Goal: Feedback & Contribution: Submit feedback/report problem

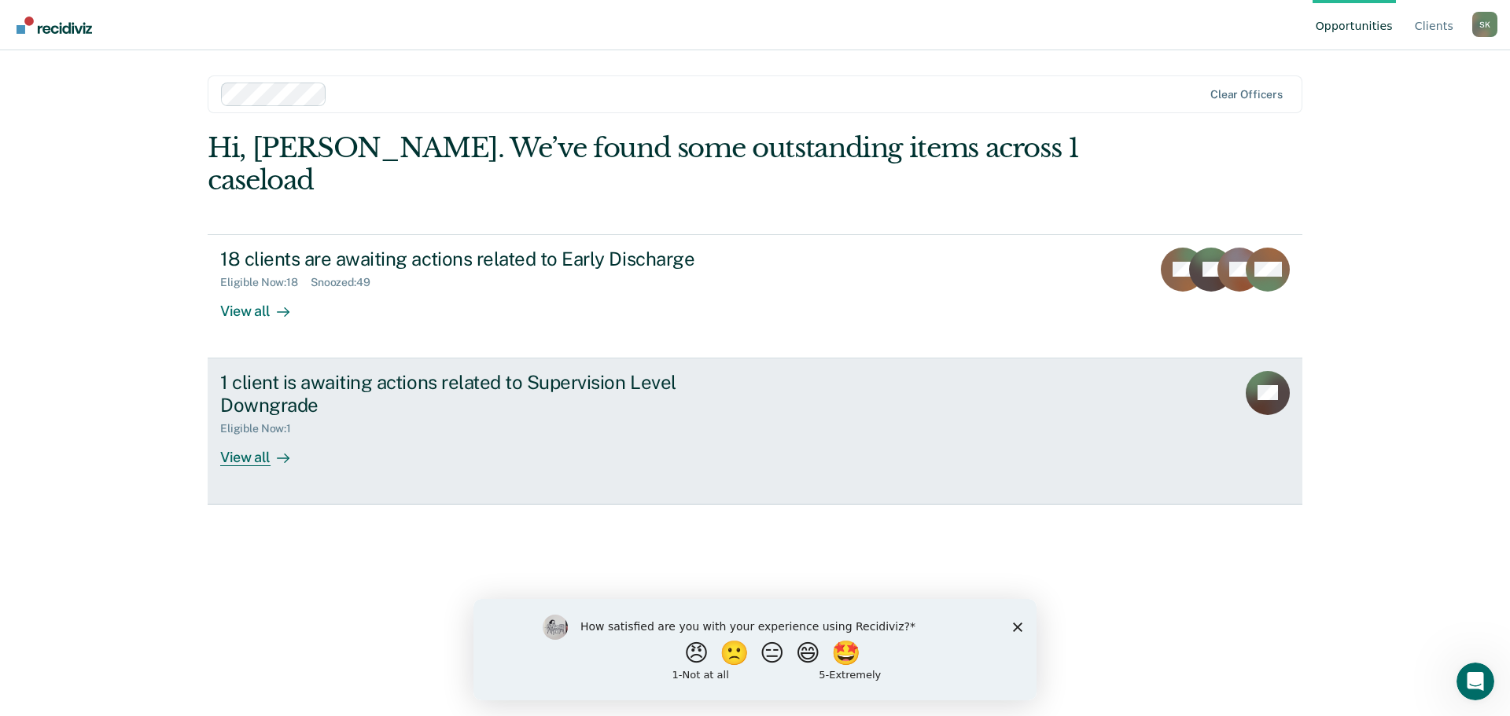
click at [245, 436] on div "View all" at bounding box center [264, 451] width 88 height 31
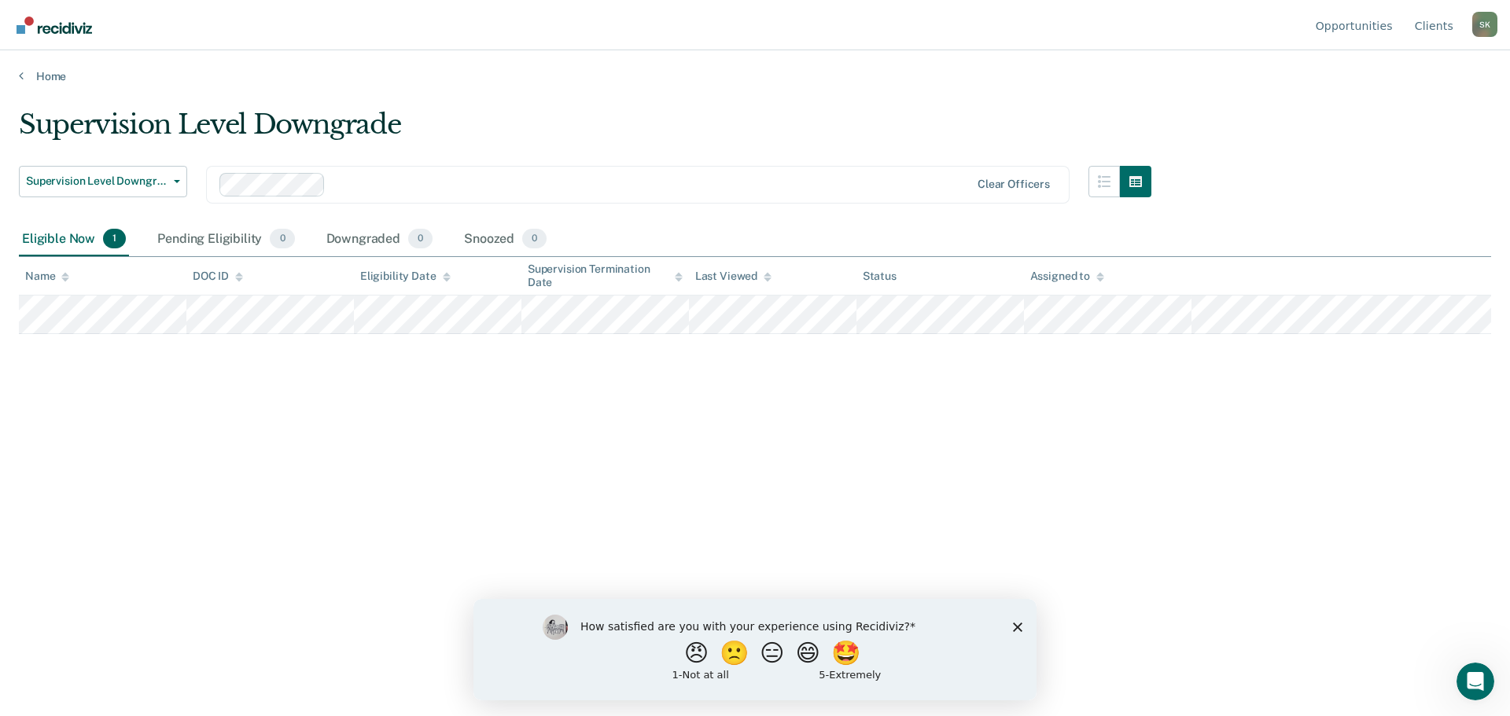
drag, startPoint x: 218, startPoint y: 244, endPoint x: 219, endPoint y: 220, distance: 23.6
click at [218, 244] on div "Pending Eligibility 0" at bounding box center [225, 240] width 143 height 35
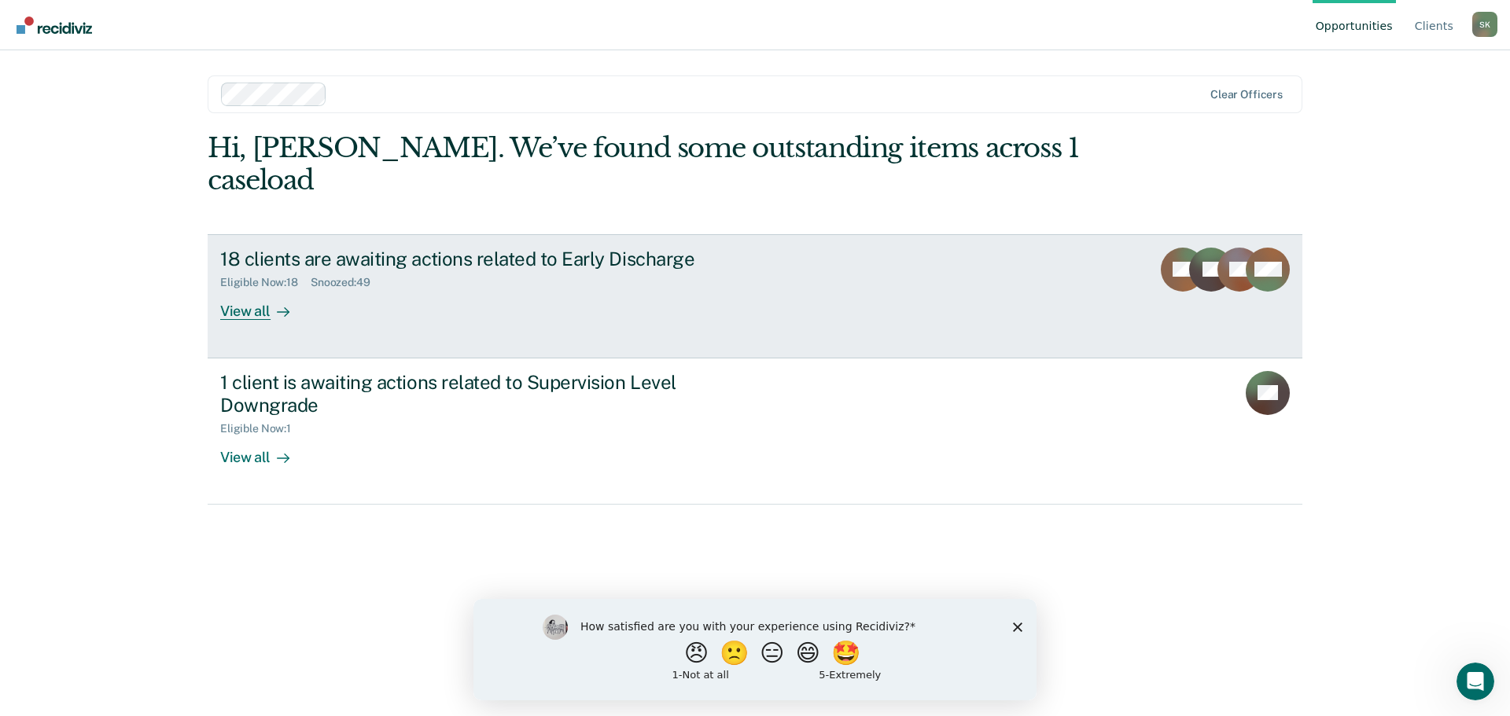
click at [260, 289] on div "View all" at bounding box center [264, 304] width 88 height 31
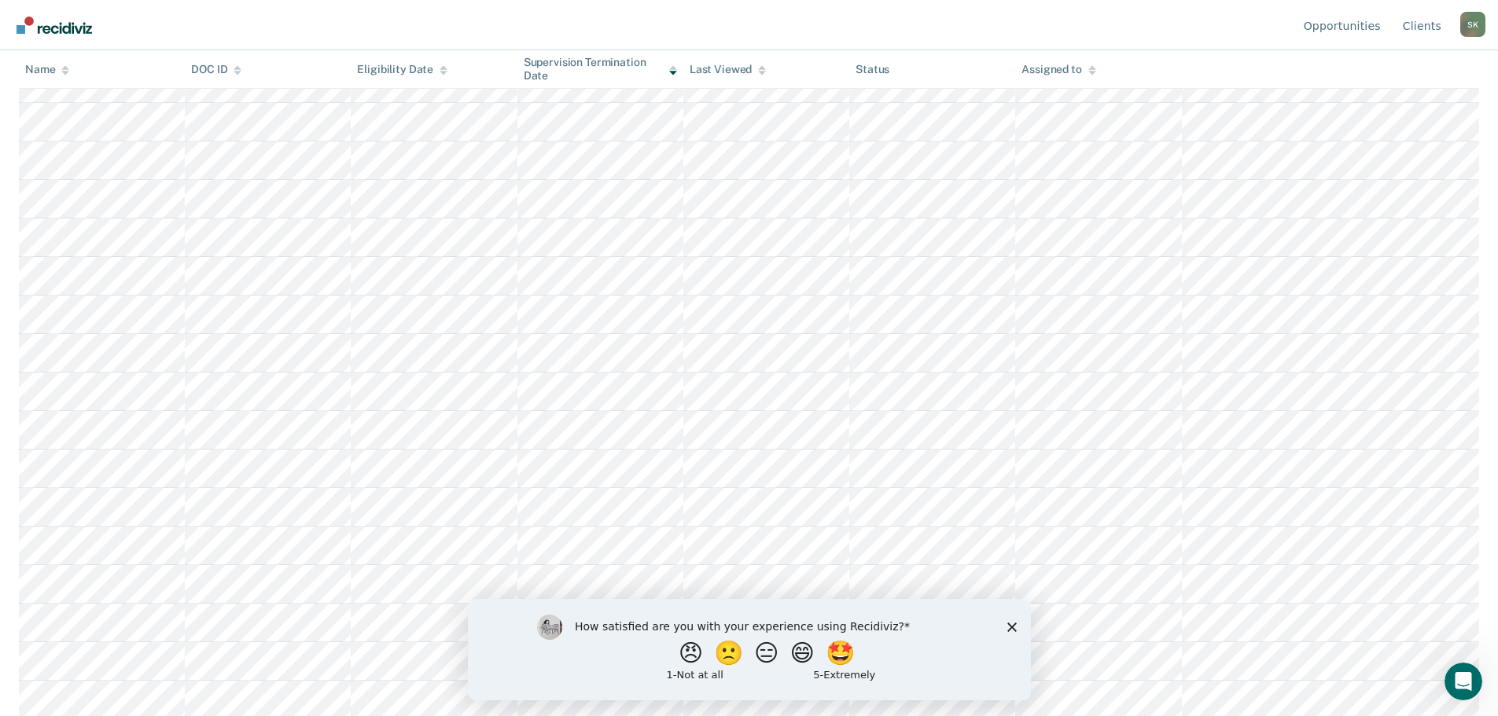
scroll to position [273, 0]
drag, startPoint x: 848, startPoint y: 655, endPoint x: 838, endPoint y: 657, distance: 9.6
click at [848, 654] on button "🤩" at bounding box center [840, 652] width 42 height 31
click at [907, 661] on icon "Submit your response" at bounding box center [908, 663] width 13 height 13
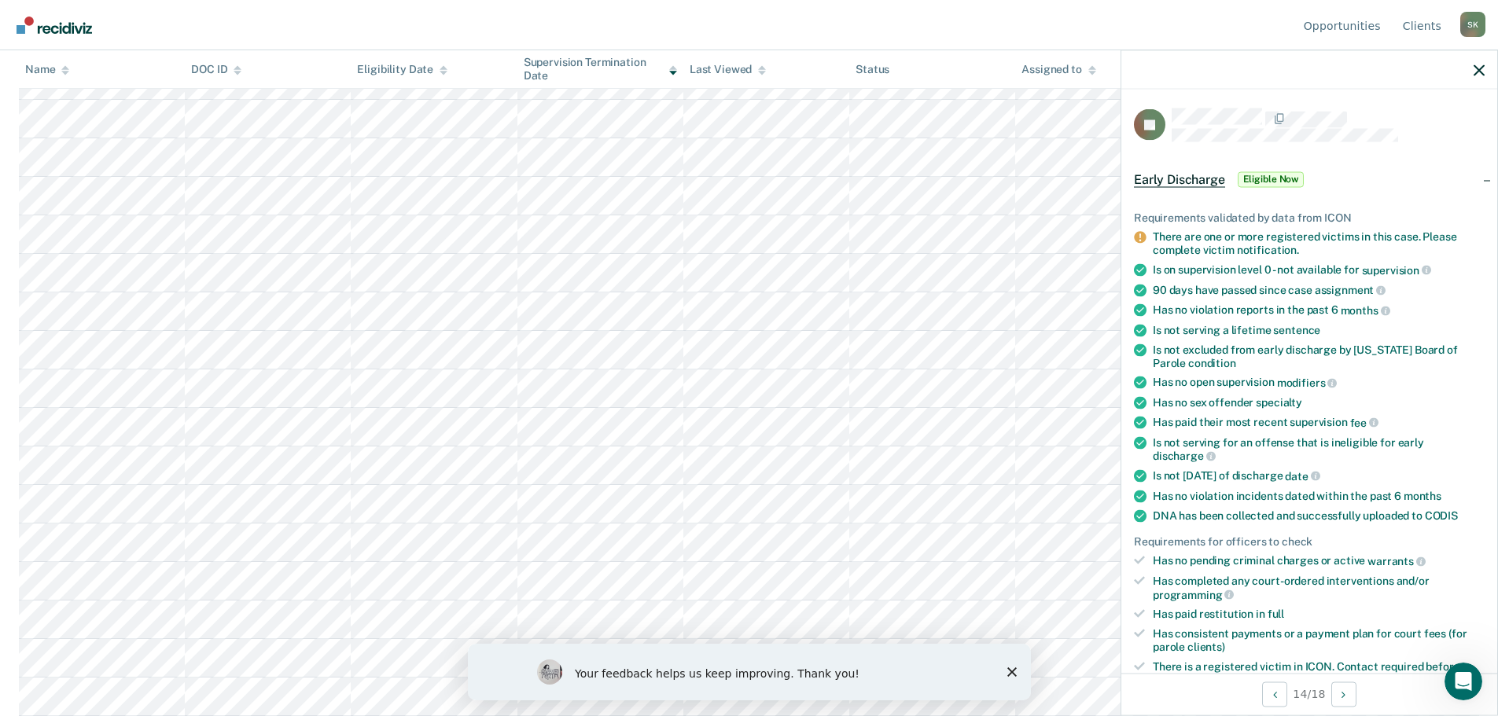
click at [1008, 668] on icon "Close survey" at bounding box center [1011, 672] width 9 height 9
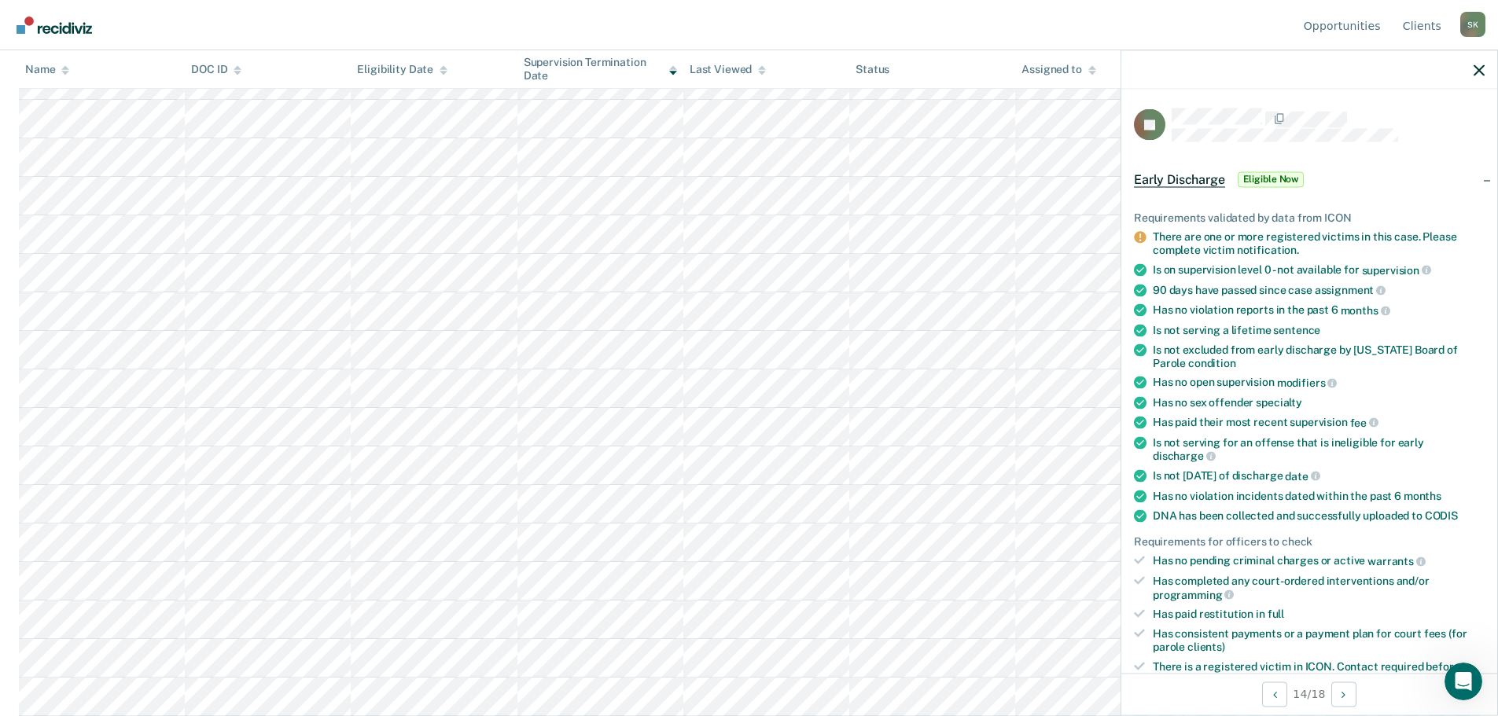
click at [1264, 77] on div at bounding box center [1309, 69] width 376 height 39
click at [1482, 72] on icon "button" at bounding box center [1479, 69] width 11 height 11
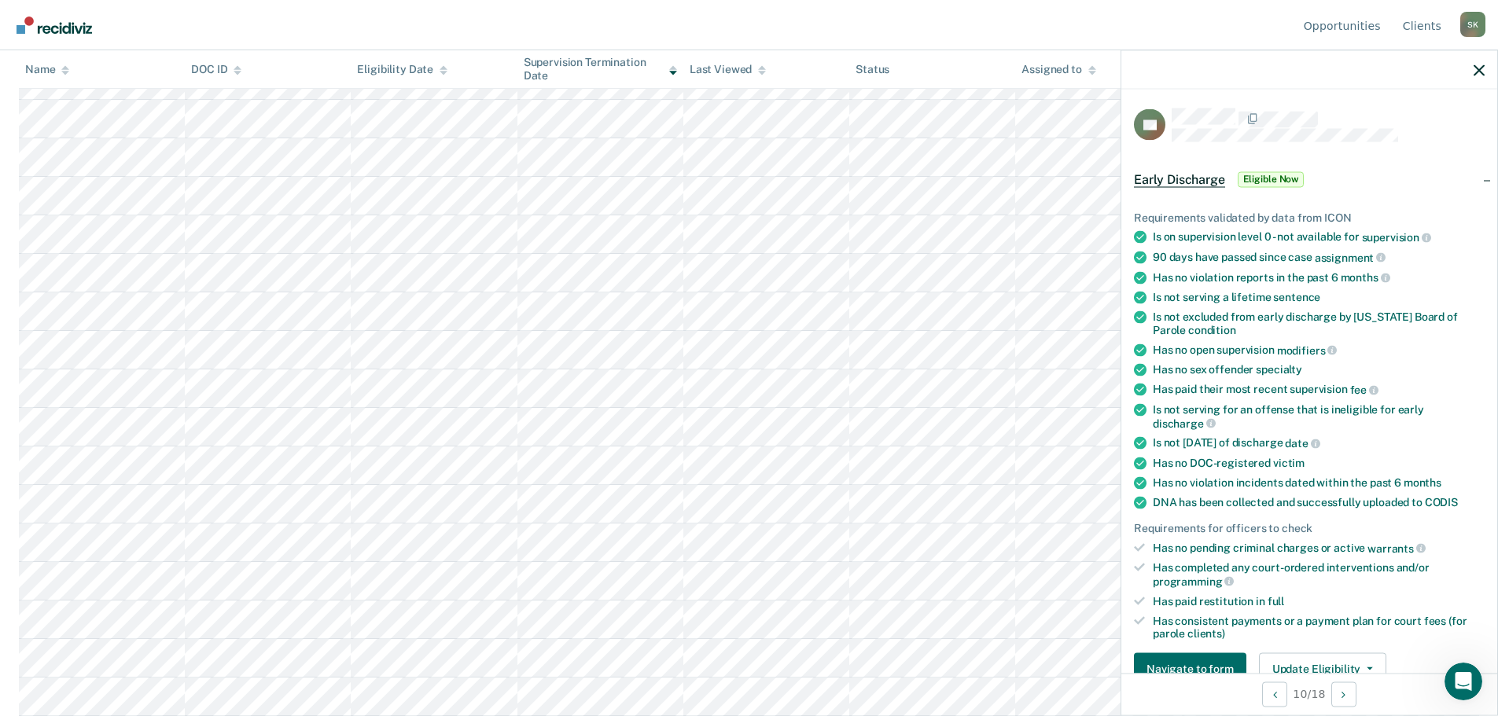
click at [1486, 71] on div at bounding box center [1309, 69] width 376 height 39
click at [1478, 63] on button "button" at bounding box center [1479, 69] width 11 height 13
